Goal: Information Seeking & Learning: Learn about a topic

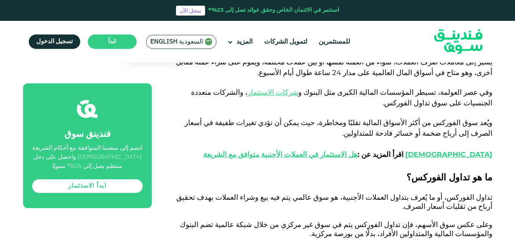
scroll to position [328, 0]
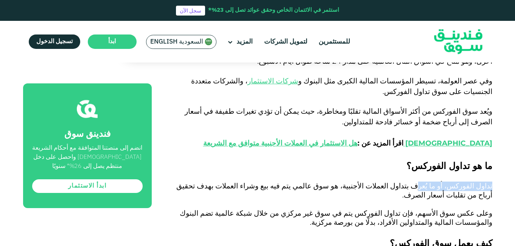
drag, startPoint x: 0, startPoint y: 0, endPoint x: 323, endPoint y: 180, distance: 369.8
click at [323, 180] on p at bounding box center [331, 177] width 324 height 9
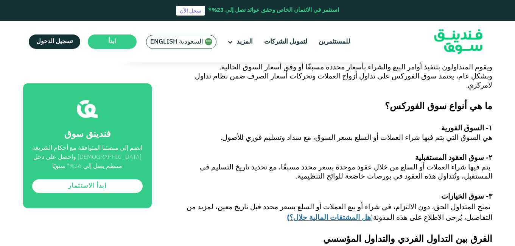
scroll to position [564, 0]
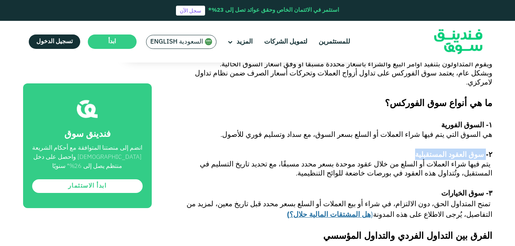
drag, startPoint x: 486, startPoint y: 139, endPoint x: 416, endPoint y: 136, distance: 70.1
click at [416, 148] on h3 "۲- سوق العقود المستقبلية" at bounding box center [331, 153] width 324 height 11
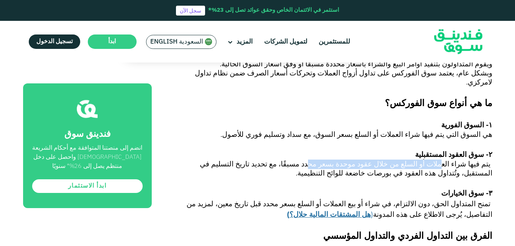
drag, startPoint x: 444, startPoint y: 148, endPoint x: 318, endPoint y: 144, distance: 126.1
click at [318, 159] on span "يتم فيها شراء العملات أو السلع من خلال عقود موحدة بسعر محدد مسبقًا، مع تحديد تا…" at bounding box center [346, 168] width 293 height 18
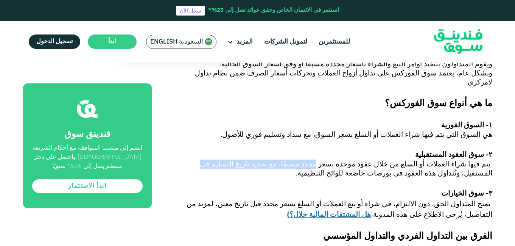
drag, startPoint x: 318, startPoint y: 144, endPoint x: 218, endPoint y: 143, distance: 99.6
click at [218, 159] on span "يتم فيها شراء العملات أو السلع من خلال عقود موحدة بسعر محدد مسبقًا، مع تحديد تا…" at bounding box center [346, 168] width 293 height 18
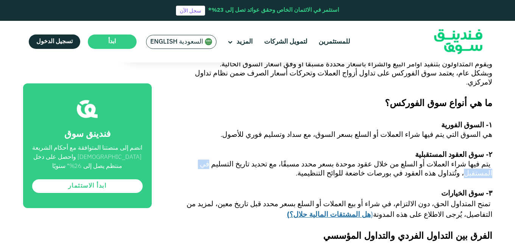
drag, startPoint x: 218, startPoint y: 143, endPoint x: 187, endPoint y: 142, distance: 31.8
click at [200, 159] on span "يتم فيها شراء العملات أو السلع من خلال عقود موحدة بسعر محدد مسبقًا، مع تحديد تا…" at bounding box center [346, 168] width 293 height 18
click at [489, 159] on span "يتم فيها شراء العملات أو السلع من خلال عقود موحدة بسعر محدد مسبقًا، مع تحديد تا…" at bounding box center [346, 168] width 293 height 18
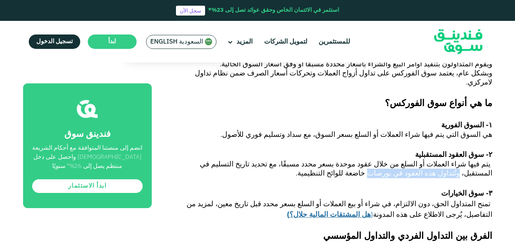
drag, startPoint x: 489, startPoint y: 156, endPoint x: 404, endPoint y: 157, distance: 84.4
click at [404, 159] on span "يتم فيها شراء العملات أو السلع من خلال عقود موحدة بسعر محدد مسبقًا، مع تحديد تا…" at bounding box center [346, 168] width 293 height 18
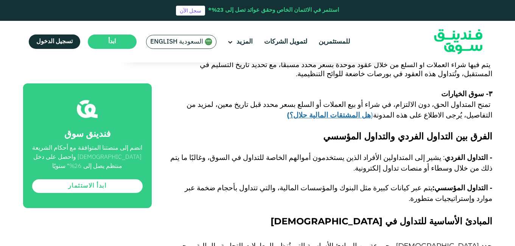
scroll to position [666, 0]
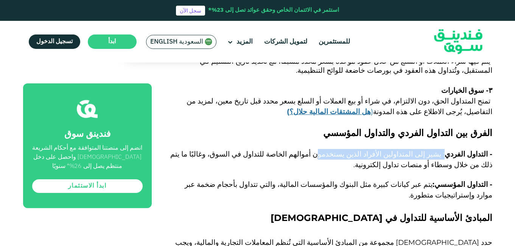
drag, startPoint x: 448, startPoint y: 133, endPoint x: 325, endPoint y: 137, distance: 122.7
click at [325, 150] on span "- التداول الفردي : يشير إلى المتداولين الأفراد الذين يستخدمون أموالهم الخاصة لل…" at bounding box center [331, 159] width 322 height 19
click at [325, 150] on span ": يشير إلى المتداولين الأفراد الذين يستخدمون أموالهم الخاصة للتداول في السوق، و…" at bounding box center [331, 159] width 322 height 19
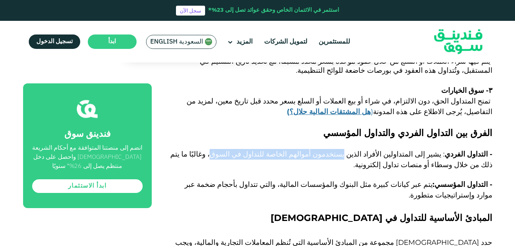
drag, startPoint x: 325, startPoint y: 137, endPoint x: 230, endPoint y: 137, distance: 95.0
click at [230, 150] on span ": يشير إلى المتداولين الأفراد الذين يستخدمون أموالهم الخاصة للتداول في السوق، و…" at bounding box center [331, 159] width 322 height 19
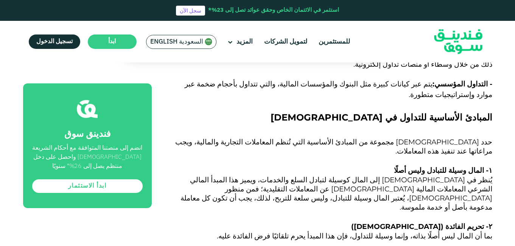
scroll to position [764, 0]
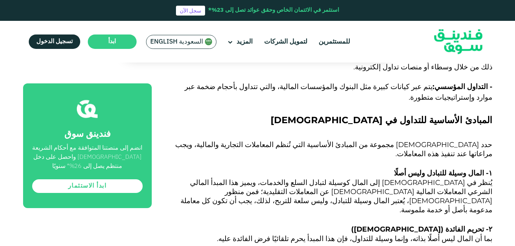
drag, startPoint x: 492, startPoint y: 169, endPoint x: 405, endPoint y: 161, distance: 87.1
click at [405, 178] on span "يُنظر في الإسلام إلى المال كوسيلة لتبادل السلع والخدمات، ويميز هذا المبدأ المال…" at bounding box center [337, 196] width 312 height 36
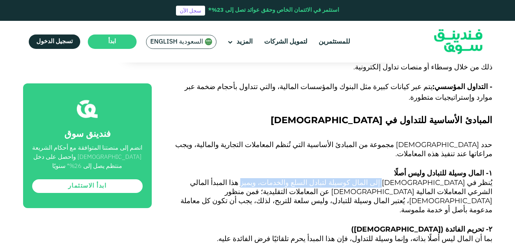
drag, startPoint x: 405, startPoint y: 161, endPoint x: 290, endPoint y: 167, distance: 115.6
click at [290, 178] on span "يُنظر في الإسلام إلى المال كوسيلة لتبادل السلع والخدمات، ويميز هذا المبدأ المال…" at bounding box center [337, 196] width 312 height 36
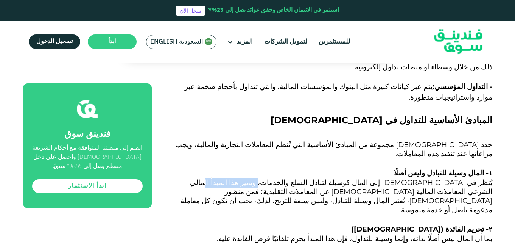
drag, startPoint x: 290, startPoint y: 167, endPoint x: 263, endPoint y: 164, distance: 26.3
click at [263, 178] on span "يُنظر في الإسلام إلى المال كوسيلة لتبادل السلع والخدمات، ويميز هذا المبدأ المال…" at bounding box center [337, 196] width 312 height 36
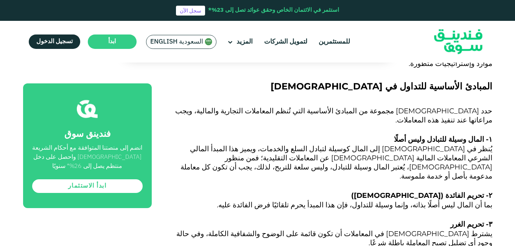
scroll to position [800, 0]
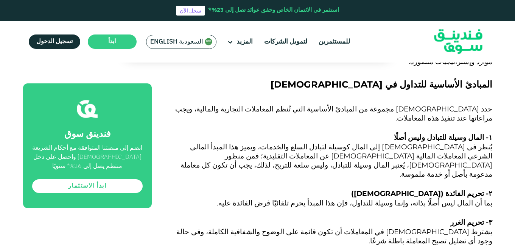
click at [235, 142] on span "يُنظر في الإسلام إلى المال كوسيلة لتبادل السلع والخدمات، ويميز هذا المبدأ المال…" at bounding box center [337, 160] width 312 height 36
drag, startPoint x: 235, startPoint y: 129, endPoint x: 170, endPoint y: 126, distance: 65.5
click at [181, 142] on span "يُنظر في الإسلام إلى المال كوسيلة لتبادل السلع والخدمات، ويميز هذا المبدأ المال…" at bounding box center [337, 160] width 312 height 36
click at [473, 142] on span "يُنظر في الإسلام إلى المال كوسيلة لتبادل السلع والخدمات، ويميز هذا المبدأ المال…" at bounding box center [337, 160] width 312 height 36
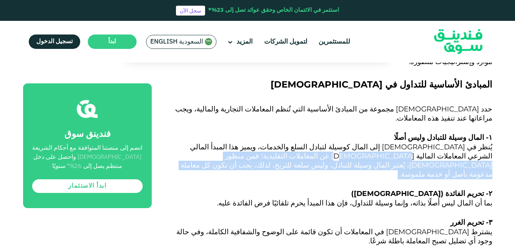
drag, startPoint x: 473, startPoint y: 139, endPoint x: 348, endPoint y: 144, distance: 125.0
click at [348, 144] on p "يُنظر في الإسلام إلى المال كوسيلة لتبادل السلع والخدمات، ويميز هذا المبدأ المال…" at bounding box center [331, 165] width 324 height 45
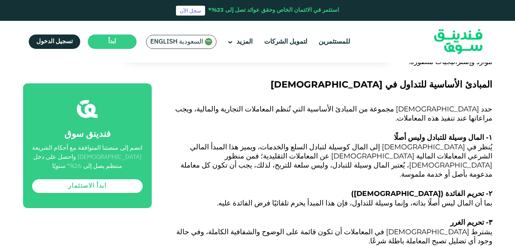
click at [333, 142] on span "يُنظر في الإسلام إلى المال كوسيلة لتبادل السلع والخدمات، ويميز هذا المبدأ المال…" at bounding box center [337, 160] width 312 height 36
drag, startPoint x: 333, startPoint y: 138, endPoint x: 204, endPoint y: 139, distance: 128.7
click at [204, 142] on span "يُنظر في الإسلام إلى المال كوسيلة لتبادل السلع والخدمات، ويميز هذا المبدأ المال…" at bounding box center [337, 160] width 312 height 36
drag, startPoint x: 263, startPoint y: 141, endPoint x: 195, endPoint y: 140, distance: 68.9
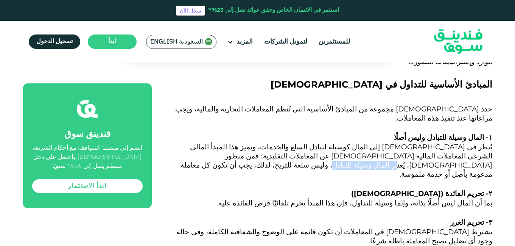
click at [195, 142] on span "يُنظر في الإسلام إلى المال كوسيلة لتبادل السلع والخدمات، ويميز هذا المبدأ المال…" at bounding box center [337, 160] width 312 height 36
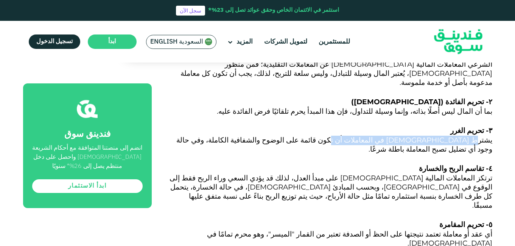
drag, startPoint x: 478, startPoint y: 112, endPoint x: 366, endPoint y: 111, distance: 111.7
click at [366, 136] on span "يشترط الإسلام في المعاملات أن تكون قائمة على الوضوح والشفافية الكاملة، وفي حالة…" at bounding box center [334, 145] width 316 height 18
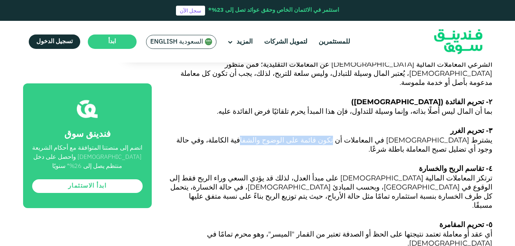
drag, startPoint x: 366, startPoint y: 111, endPoint x: 305, endPoint y: 111, distance: 61.0
click at [305, 136] on span "يشترط الإسلام في المعاملات أن تكون قائمة على الوضوح والشفافية الكاملة، وفي حالة…" at bounding box center [334, 145] width 316 height 18
click at [279, 136] on span "يشترط الإسلام في المعاملات أن تكون قائمة على الوضوح والشفافية الكاملة، وفي حالة…" at bounding box center [334, 145] width 316 height 18
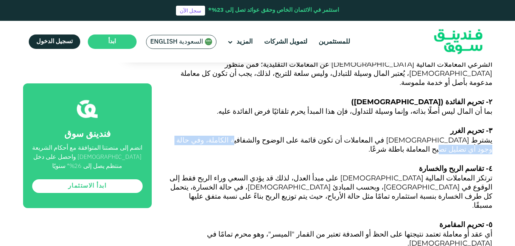
drag, startPoint x: 279, startPoint y: 112, endPoint x: 189, endPoint y: 112, distance: 90.1
click at [189, 136] on span "يشترط الإسلام في المعاملات أن تكون قائمة على الوضوح والشفافية الكاملة، وفي حالة…" at bounding box center [334, 145] width 316 height 18
click at [489, 173] on span "ترتكز المعاملات المالية الإسلامية على مبدأ العدل، لذلك قد يؤدي السعي وراء الربح…" at bounding box center [331, 191] width 323 height 36
drag, startPoint x: 489, startPoint y: 146, endPoint x: 396, endPoint y: 145, distance: 93.5
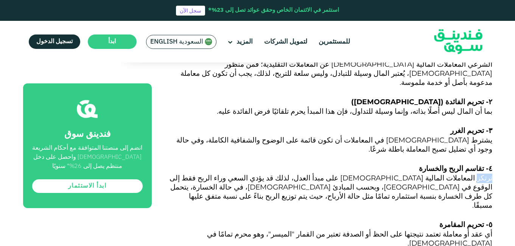
click at [396, 163] on p "٤- تقاسم الربح والخسارة" at bounding box center [331, 168] width 324 height 11
click at [426, 173] on span "ترتكز المعاملات المالية الإسلامية على مبدأ العدل، لذلك قد يؤدي السعي وراء الربح…" at bounding box center [331, 191] width 323 height 36
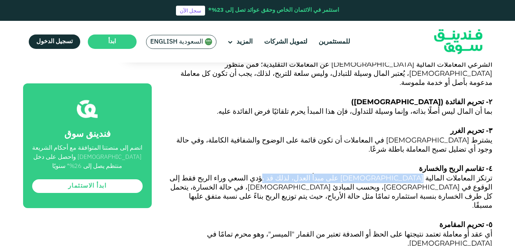
drag, startPoint x: 426, startPoint y: 149, endPoint x: 311, endPoint y: 155, distance: 115.2
click at [311, 173] on span "ترتكز المعاملات المالية الإسلامية على مبدأ العدل، لذلك قد يؤدي السعي وراء الربح…" at bounding box center [331, 191] width 323 height 36
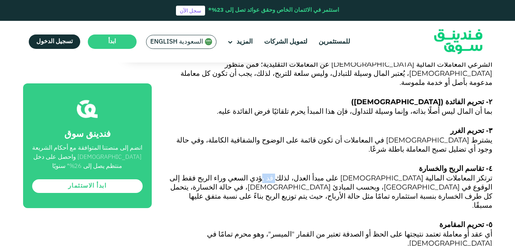
click at [311, 173] on span "ترتكز المعاملات المالية الإسلامية على مبدأ العدل، لذلك قد يؤدي السعي وراء الربح…" at bounding box center [331, 191] width 323 height 36
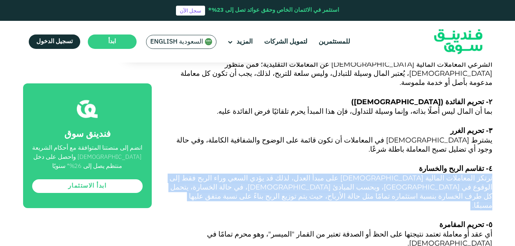
drag, startPoint x: 311, startPoint y: 155, endPoint x: 258, endPoint y: 152, distance: 52.7
click at [258, 173] on span "ترتكز المعاملات المالية الإسلامية على مبدأ العدل، لذلك قد يؤدي السعي وراء الربح…" at bounding box center [331, 191] width 323 height 36
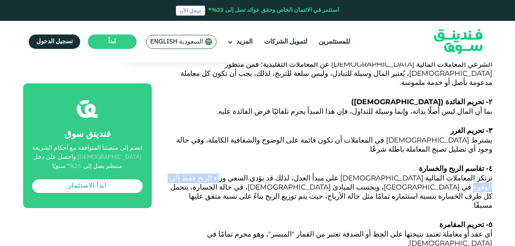
drag, startPoint x: 258, startPoint y: 152, endPoint x: 206, endPoint y: 154, distance: 52.3
click at [206, 173] on span "ترتكز المعاملات المالية الإسلامية على مبدأ العدل، لذلك قد يؤدي السعي وراء الربح…" at bounding box center [331, 191] width 323 height 36
drag, startPoint x: 206, startPoint y: 154, endPoint x: 175, endPoint y: 151, distance: 31.2
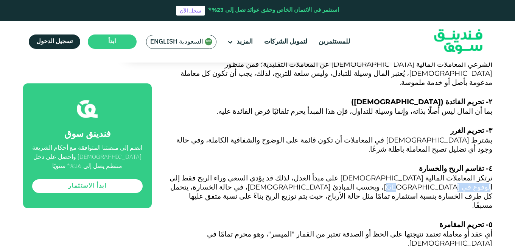
click at [175, 174] on p "ترتكز المعاملات المالية الإسلامية على مبدأ العدل، لذلك قد يؤدي السعي وراء الربح…" at bounding box center [331, 196] width 324 height 45
click at [414, 173] on span "ترتكز المعاملات المالية الإسلامية على مبدأ العدل، لذلك قد يؤدي السعي وراء الربح…" at bounding box center [331, 191] width 323 height 36
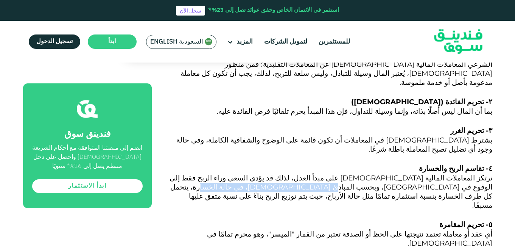
drag, startPoint x: 414, startPoint y: 163, endPoint x: 315, endPoint y: 163, distance: 99.6
click at [315, 173] on span "ترتكز المعاملات المالية الإسلامية على مبدأ العدل، لذلك قد يؤدي السعي وراء الربح…" at bounding box center [331, 191] width 323 height 36
click at [260, 173] on span "ترتكز المعاملات المالية الإسلامية على مبدأ العدل، لذلك قد يؤدي السعي وراء الربح…" at bounding box center [331, 191] width 323 height 36
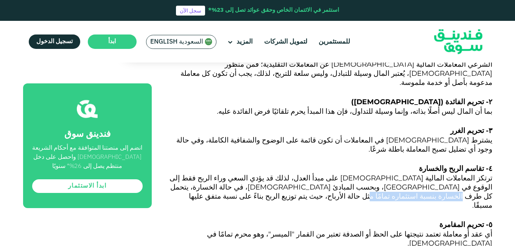
drag, startPoint x: 260, startPoint y: 160, endPoint x: 179, endPoint y: 157, distance: 81.1
click at [179, 173] on span "ترتكز المعاملات المالية الإسلامية على مبدأ العدل، لذلك قد يؤدي السعي وراء الربح…" at bounding box center [331, 191] width 323 height 36
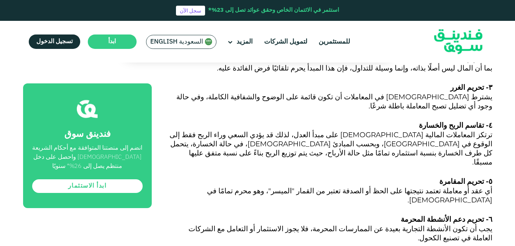
scroll to position [935, 0]
click at [404, 176] on p "٥- تحريم المقامرة" at bounding box center [331, 181] width 324 height 11
drag, startPoint x: 404, startPoint y: 143, endPoint x: 310, endPoint y: 144, distance: 94.3
click at [310, 176] on p "٥- تحريم المقامرة" at bounding box center [331, 181] width 324 height 11
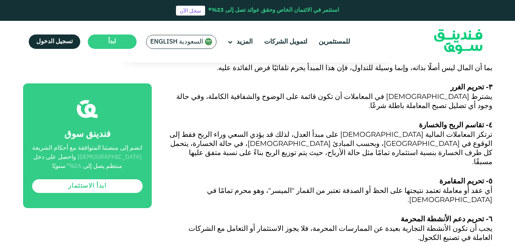
click at [294, 186] on span "أي عقد أو معاملة تعتمد نتيجتها على الحظ أو الصدفة تعتبر من القمار "الميسر"، وهو…" at bounding box center [349, 195] width 285 height 18
drag, startPoint x: 294, startPoint y: 153, endPoint x: 231, endPoint y: 152, distance: 63.2
click at [231, 186] on span "أي عقد أو معاملة تعتمد نتيجتها على الحظ أو الصدفة تعتبر من القمار "الميسر"، وهو…" at bounding box center [349, 195] width 285 height 18
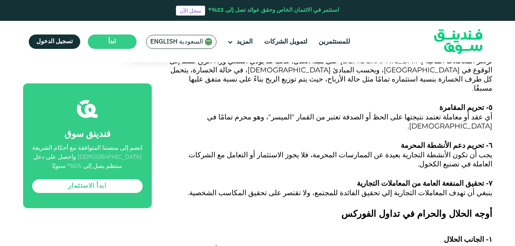
scroll to position [1007, 0]
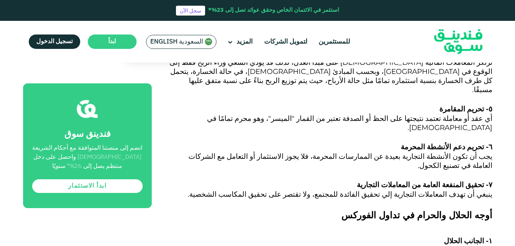
click at [468, 152] on span "يجب أن تكون الأنشطة التجارية بعيدة عن الممارسات المحرمة، فلا يجوز الاستثمار أو …" at bounding box center [341, 161] width 304 height 18
drag, startPoint x: 468, startPoint y: 112, endPoint x: 384, endPoint y: 109, distance: 84.1
click at [384, 152] on span "يجب أن تكون الأنشطة التجارية بعيدة عن الممارسات المحرمة، فلا يجوز الاستثمار أو …" at bounding box center [341, 161] width 304 height 18
drag, startPoint x: 384, startPoint y: 109, endPoint x: 284, endPoint y: 110, distance: 100.3
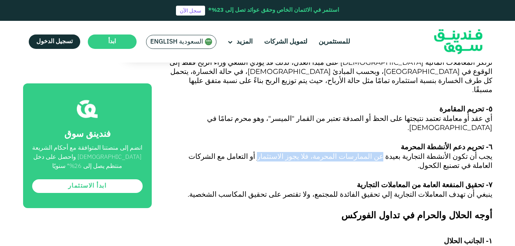
click at [284, 152] on span "يجب أن تكون الأنشطة التجارية بعيدة عن الممارسات المحرمة، فلا يجوز الاستثمار أو …" at bounding box center [341, 161] width 304 height 18
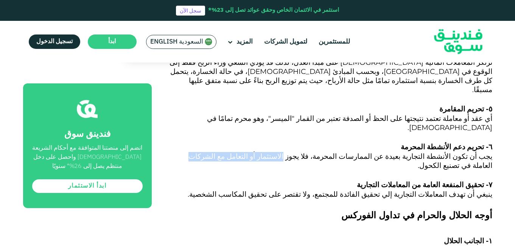
drag, startPoint x: 284, startPoint y: 110, endPoint x: 224, endPoint y: 110, distance: 60.2
click at [224, 152] on span "يجب أن تكون الأنشطة التجارية بعيدة عن الممارسات المحرمة، فلا يجوز الاستثمار أو …" at bounding box center [341, 161] width 304 height 18
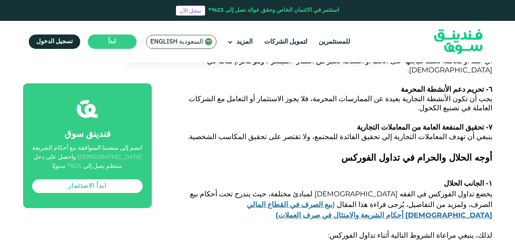
scroll to position [1077, 0]
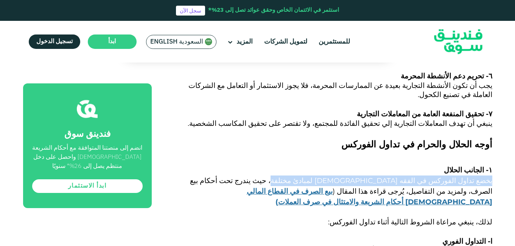
drag, startPoint x: 496, startPoint y: 134, endPoint x: 306, endPoint y: 133, distance: 189.3
click at [306, 133] on div "الصفحة الرئيسية المدونة الامتثال للشريعة ١ ٢ ٣ ٣.١ ٤" at bounding box center [257, 112] width 515 height 2243
click at [306, 176] on span "يخضع تداول الفوركس في الفقه الإسلامي لمبادئ مختلفة، حيث يندرج تحت أحكام بيع الص…" at bounding box center [341, 185] width 302 height 19
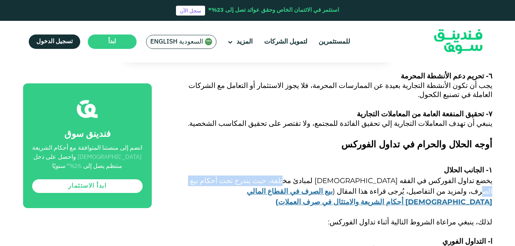
drag, startPoint x: 306, startPoint y: 133, endPoint x: 218, endPoint y: 132, distance: 88.2
click at [218, 176] on span "يخضع تداول الفوركس في الفقه الإسلامي لمبادئ مختلفة، حيث يندرج تحت أحكام بيع الص…" at bounding box center [341, 185] width 302 height 19
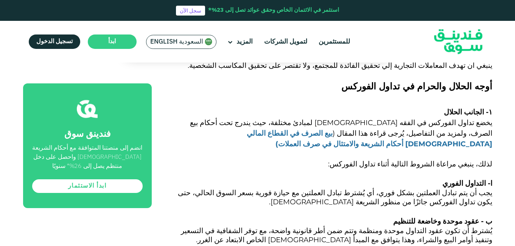
click at [361, 129] on link "بيع الصرف في القطاع المالي الإسلامي أحكام الشريعة والامتثال في صرف العملات" at bounding box center [370, 138] width 246 height 19
drag, startPoint x: 469, startPoint y: 139, endPoint x: 382, endPoint y: 138, distance: 87.1
click at [382, 188] on span "يجب أن يتم تبادل العملتين بشكل فوري، أي يُشترط تبادل العملتين مع حيازة فورية بس…" at bounding box center [335, 197] width 315 height 18
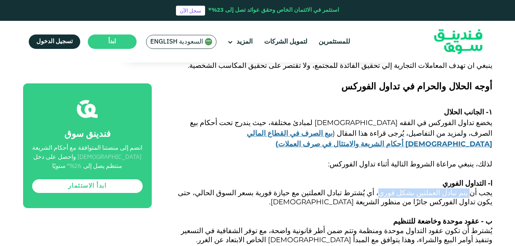
click at [382, 188] on span "يجب أن يتم تبادل العملتين بشكل فوري، أي يُشترط تبادل العملتين مع حيازة فورية بس…" at bounding box center [335, 197] width 315 height 18
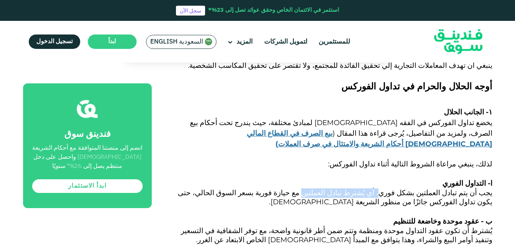
drag, startPoint x: 382, startPoint y: 138, endPoint x: 302, endPoint y: 134, distance: 80.7
click at [302, 188] on span "يجب أن يتم تبادل العملتين بشكل فوري، أي يُشترط تبادل العملتين مع حيازة فورية بس…" at bounding box center [335, 197] width 315 height 18
drag, startPoint x: 302, startPoint y: 134, endPoint x: 237, endPoint y: 132, distance: 65.1
click at [237, 188] on span "يجب أن يتم تبادل العملتين بشكل فوري، أي يُشترط تبادل العملتين مع حيازة فورية بس…" at bounding box center [335, 197] width 315 height 18
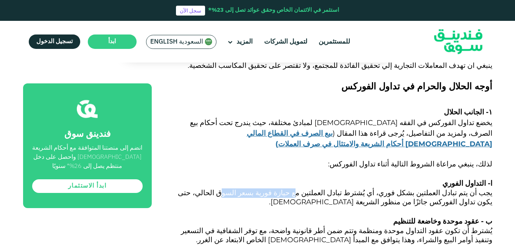
click at [237, 188] on span "يجب أن يتم تبادل العملتين بشكل فوري، أي يُشترط تبادل العملتين مع حيازة فورية بس…" at bounding box center [335, 197] width 315 height 18
click at [240, 178] on p "ا- التداول الفوري" at bounding box center [331, 183] width 324 height 11
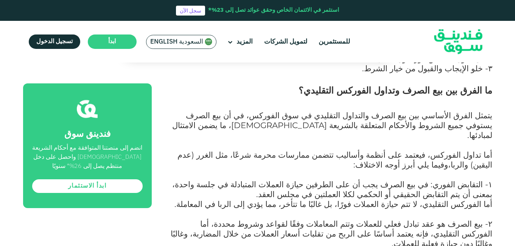
scroll to position [814, 0]
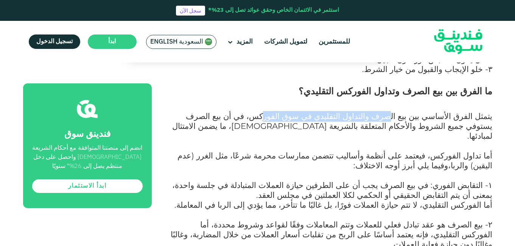
drag, startPoint x: 390, startPoint y: 103, endPoint x: 271, endPoint y: 101, distance: 118.9
click at [271, 111] on span "يتمثل الفرق الأساسي بين بيع الصرف والتداول التقليدي في سوق الفوركس، في أن بيع ا…" at bounding box center [332, 126] width 320 height 30
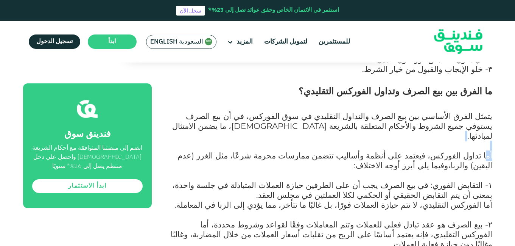
drag, startPoint x: 487, startPoint y: 135, endPoint x: 400, endPoint y: 129, distance: 87.3
click at [400, 129] on div "شهدت الصناعة المالية [DEMOGRAPHIC_DATA] تطورًا متسارعًا خلال العقود القليلة الم…" at bounding box center [331, 107] width 324 height 1068
click at [400, 129] on p "يتمثل الفرق الأساسي بين بيع الصرف والتداول التقليدي في سوق الفوركس، في أن بيع ا…" at bounding box center [331, 131] width 324 height 39
drag, startPoint x: 400, startPoint y: 129, endPoint x: 289, endPoint y: 125, distance: 111.0
click at [289, 125] on p "يتمثل الفرق الأساسي بين بيع الصرف والتداول التقليدي في سوق الفوركس، في أن بيع ا…" at bounding box center [331, 131] width 324 height 39
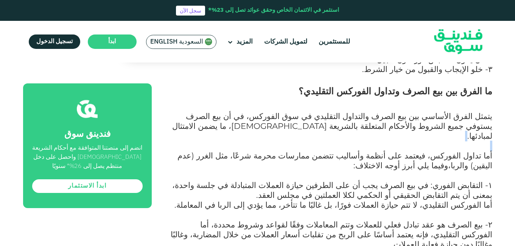
click at [289, 125] on p "يتمثل الفرق الأساسي بين بيع الصرف والتداول التقليدي في سوق الفوركس، في أن بيع ا…" at bounding box center [331, 131] width 324 height 39
drag, startPoint x: 439, startPoint y: 157, endPoint x: 397, endPoint y: 144, distance: 43.9
click at [397, 151] on p "أما تداول الفوركس، فيعتمد على أنظمة وأساليب تتضمن ممارسات محرمة شرعًا، مثل الغر…" at bounding box center [331, 166] width 324 height 30
click at [397, 160] on span "وفيما يلي أبرز أوجه الاختلاف:" at bounding box center [401, 165] width 95 height 10
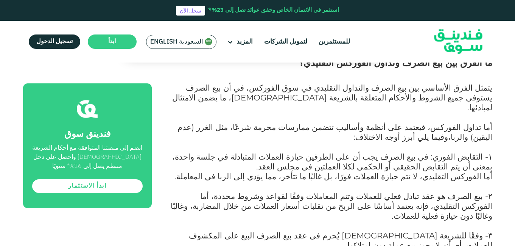
scroll to position [842, 0]
drag, startPoint x: 329, startPoint y: 129, endPoint x: 244, endPoint y: 130, distance: 84.8
click at [244, 130] on p "أما تداول الفوركس، فيعتمد على أنظمة وأساليب تتضمن ممارسات محرمة شرعًا، مثل الغر…" at bounding box center [331, 137] width 324 height 30
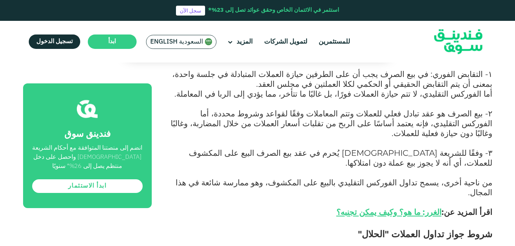
scroll to position [925, 0]
drag, startPoint x: 399, startPoint y: 138, endPoint x: 309, endPoint y: 128, distance: 89.9
click at [309, 148] on p "٣- وفقًا للشريعة [DEMOGRAPHIC_DATA] يُحرم في عقد بيع الصرف البيع على المكشوف لل…" at bounding box center [331, 163] width 324 height 30
click at [309, 147] on span "٣- وفقًا للشريعة [DEMOGRAPHIC_DATA] يُحرم في عقد بيع الصرف البيع على المكشوف لل…" at bounding box center [341, 157] width 304 height 20
drag, startPoint x: 309, startPoint y: 128, endPoint x: 220, endPoint y: 134, distance: 89.9
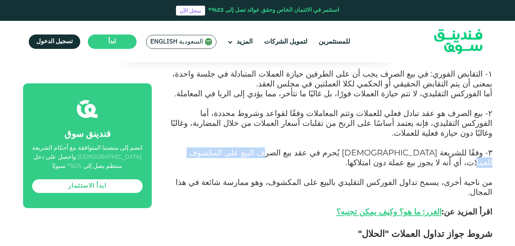
click at [220, 147] on span "٣- وفقًا للشريعة [DEMOGRAPHIC_DATA] يُحرم في عقد بيع الصرف البيع على المكشوف لل…" at bounding box center [341, 157] width 304 height 20
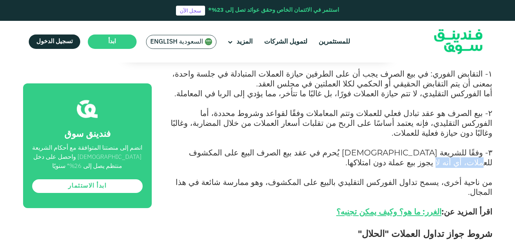
drag, startPoint x: 220, startPoint y: 134, endPoint x: 185, endPoint y: 132, distance: 34.5
click at [189, 147] on span "٣- وفقًا للشريعة [DEMOGRAPHIC_DATA] يُحرم في عقد بيع الصرف البيع على المكشوف لل…" at bounding box center [341, 157] width 304 height 20
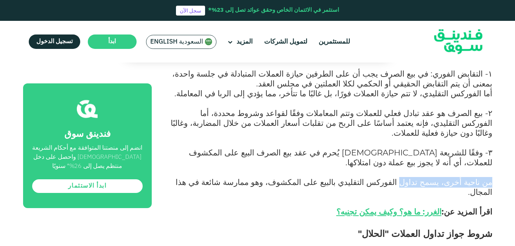
drag, startPoint x: 491, startPoint y: 159, endPoint x: 403, endPoint y: 161, distance: 87.9
click at [403, 177] on span "من ناحية أخرى، يسمح تداول الفوركس التقليدي بالبيع على المكشوف، وهو ممارسة شائعة…" at bounding box center [334, 196] width 317 height 39
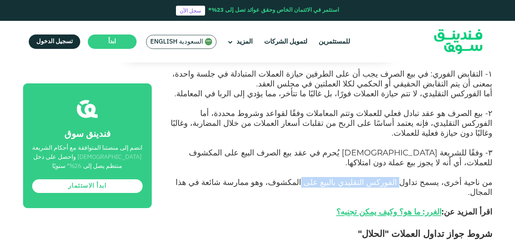
drag, startPoint x: 403, startPoint y: 161, endPoint x: 305, endPoint y: 164, distance: 97.3
click at [305, 177] on span "من ناحية أخرى، يسمح تداول الفوركس التقليدي بالبيع على المكشوف، وهو ممارسة شائعة…" at bounding box center [334, 196] width 317 height 39
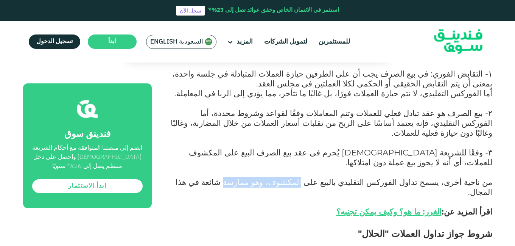
drag, startPoint x: 305, startPoint y: 164, endPoint x: 251, endPoint y: 159, distance: 55.1
click at [251, 177] on span "من ناحية أخرى، يسمح تداول الفوركس التقليدي بالبيع على المكشوف، وهو ممارسة شائعة…" at bounding box center [334, 196] width 317 height 39
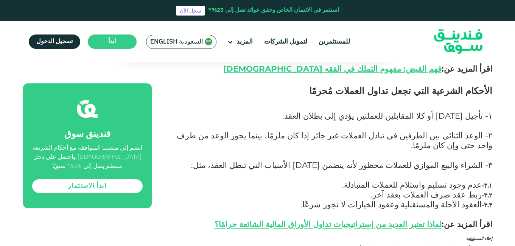
scroll to position [1204, 0]
